Goal: Transaction & Acquisition: Download file/media

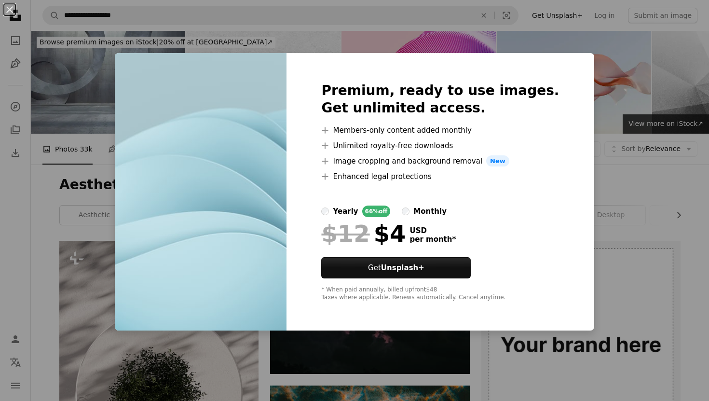
scroll to position [2279, 0]
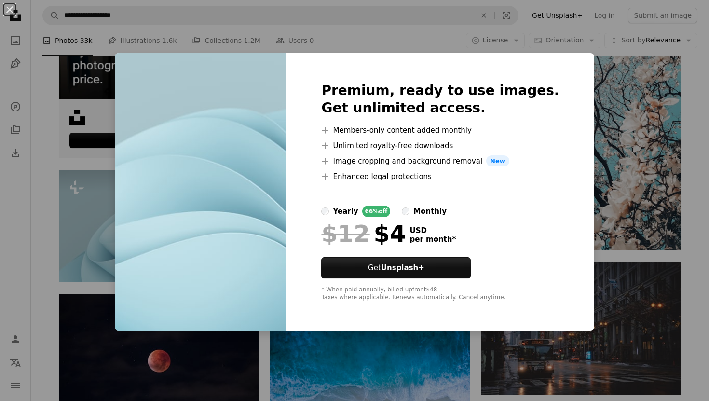
click at [271, 184] on img at bounding box center [201, 192] width 172 height 278
click at [579, 60] on div "An X shape Premium, ready to use images. Get unlimited access. A plus sign Memb…" at bounding box center [354, 200] width 709 height 401
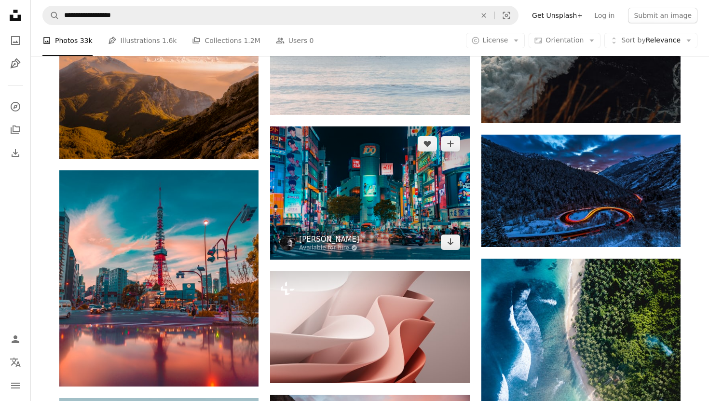
scroll to position [4392, 0]
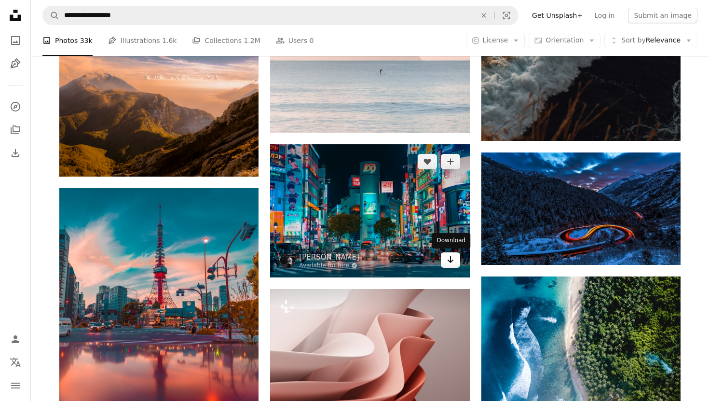
click at [449, 262] on icon "Arrow pointing down" at bounding box center [450, 260] width 8 height 12
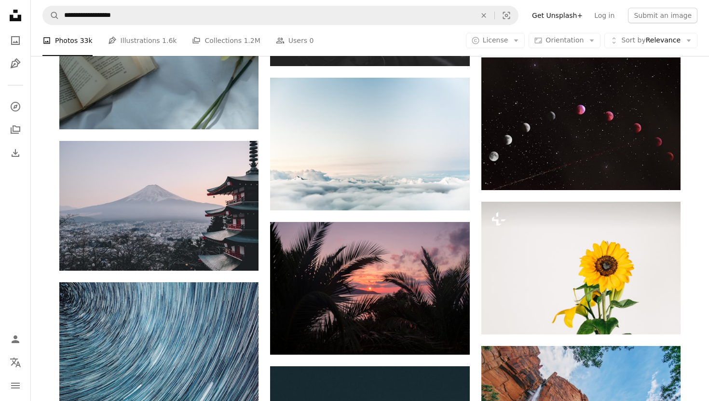
scroll to position [6318, 0]
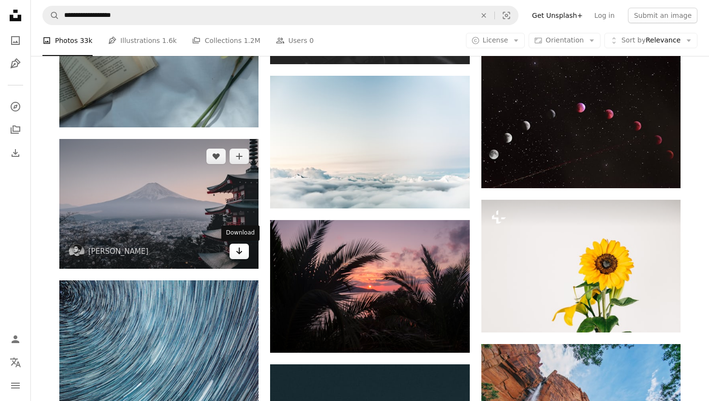
click at [239, 256] on icon "Arrow pointing down" at bounding box center [239, 251] width 8 height 12
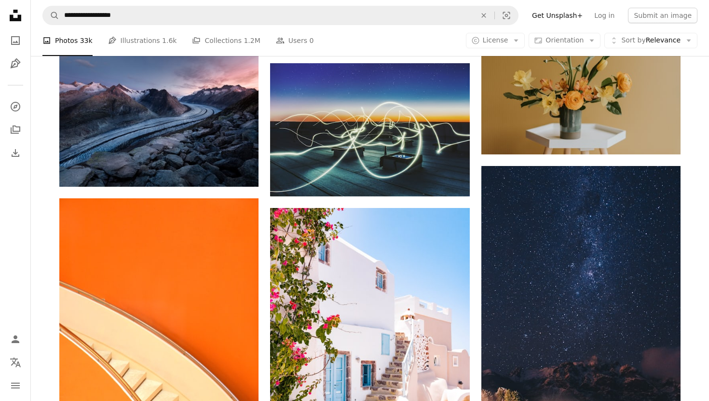
scroll to position [10617, 0]
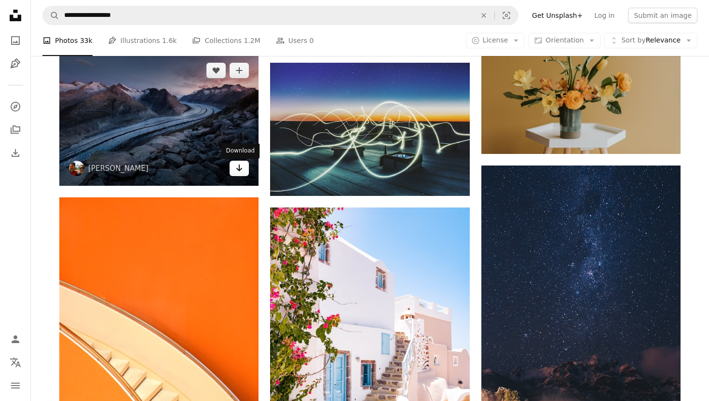
click at [246, 175] on link "Arrow pointing down" at bounding box center [238, 168] width 19 height 15
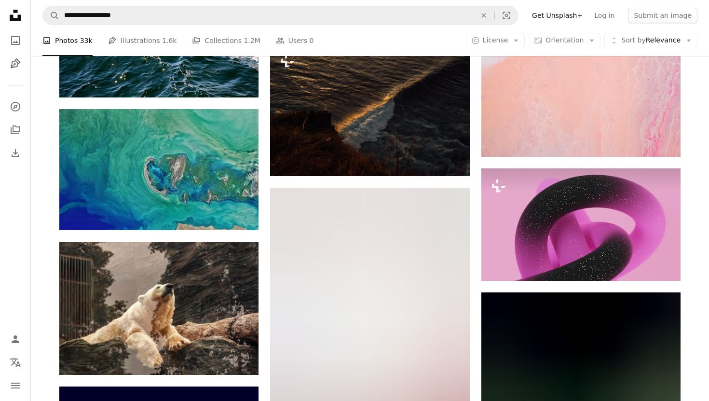
scroll to position [12892, 0]
